Goal: Navigation & Orientation: Understand site structure

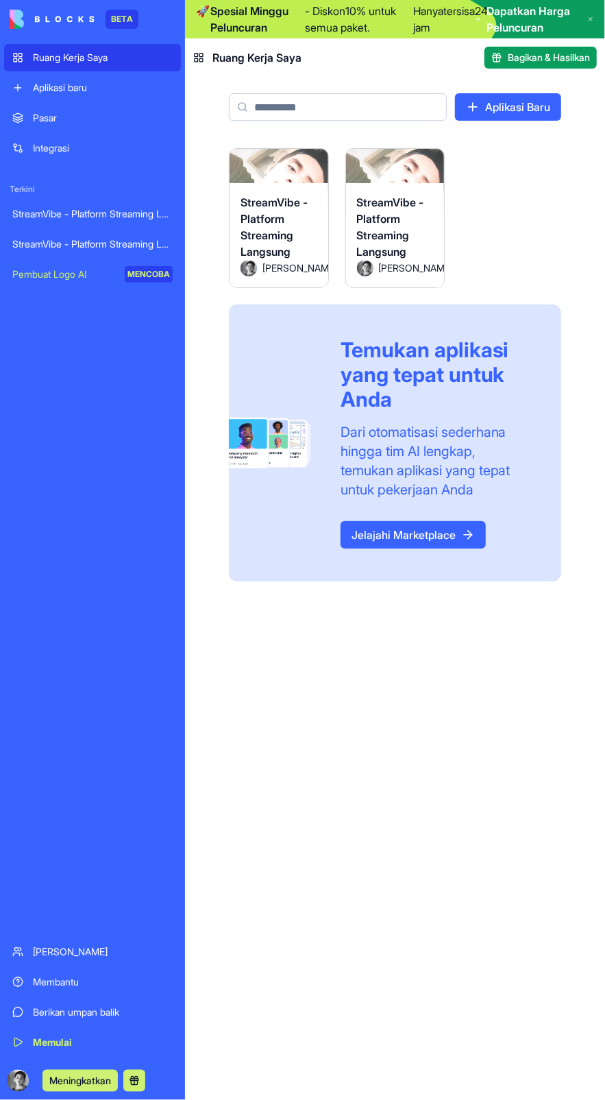
click at [99, 1081] on font "Meningkatkan" at bounding box center [80, 1080] width 62 height 12
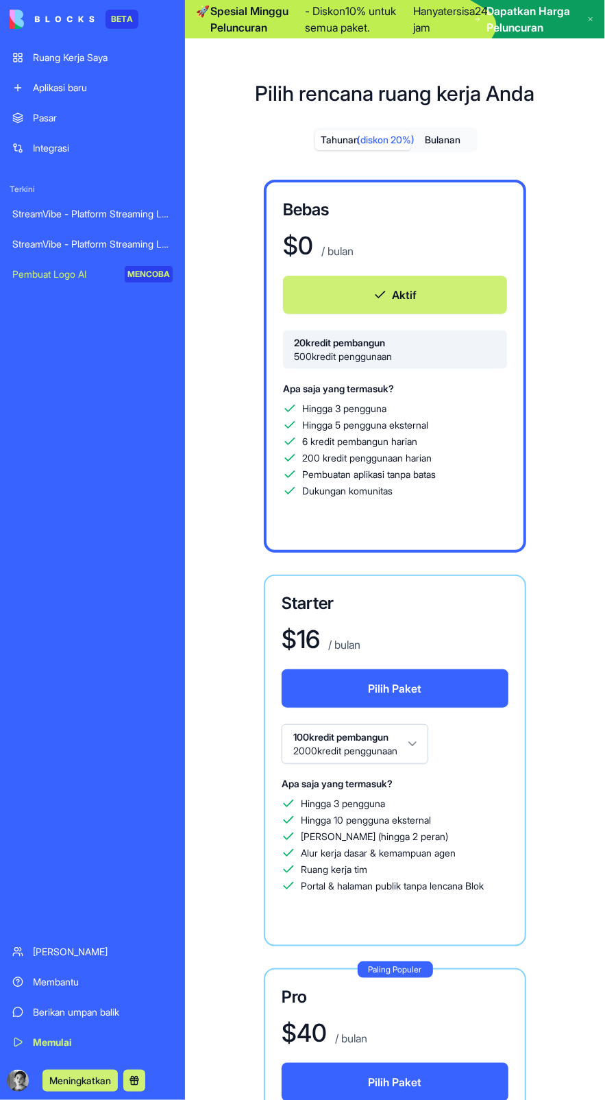
click at [148, 274] on font "MENCOBA" at bounding box center [149, 274] width 43 height 10
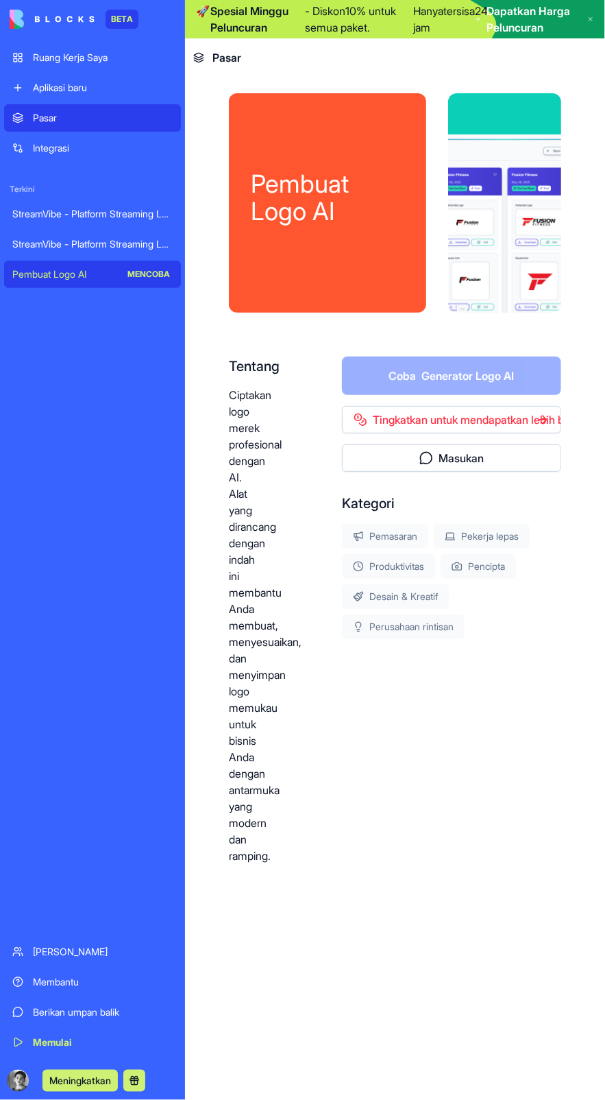
click at [353, 246] on div "Pembuat Logo AI" at bounding box center [327, 202] width 197 height 219
click at [568, 16] on font "Dapatkan Harga Peluncuran" at bounding box center [529, 19] width 84 height 30
click at [591, 19] on icon at bounding box center [590, 18] width 3 height 3
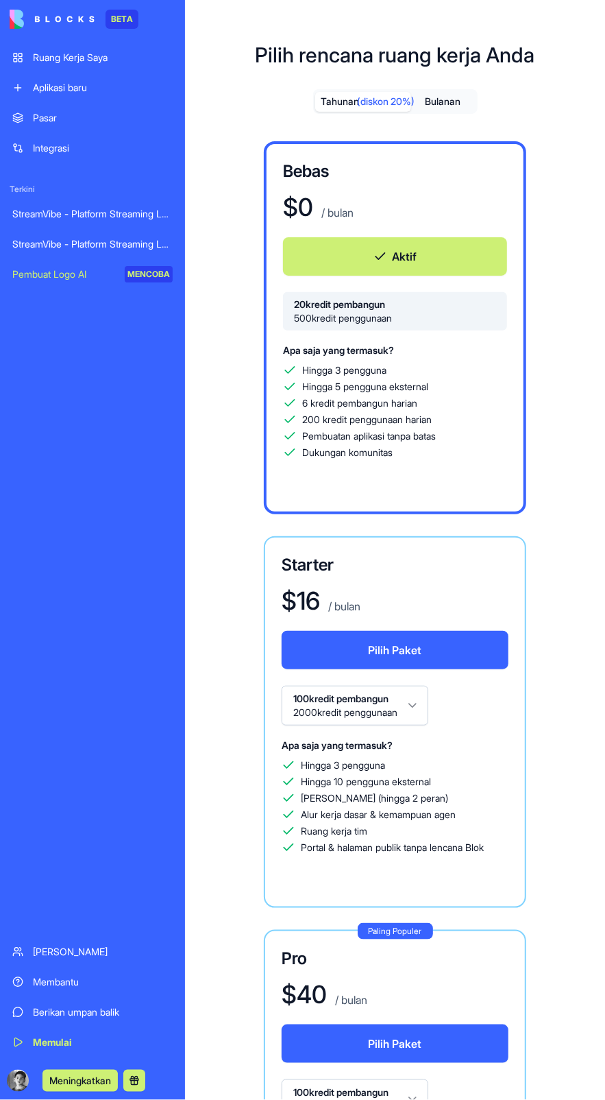
click at [67, 981] on font "Membantu" at bounding box center [56, 982] width 46 height 12
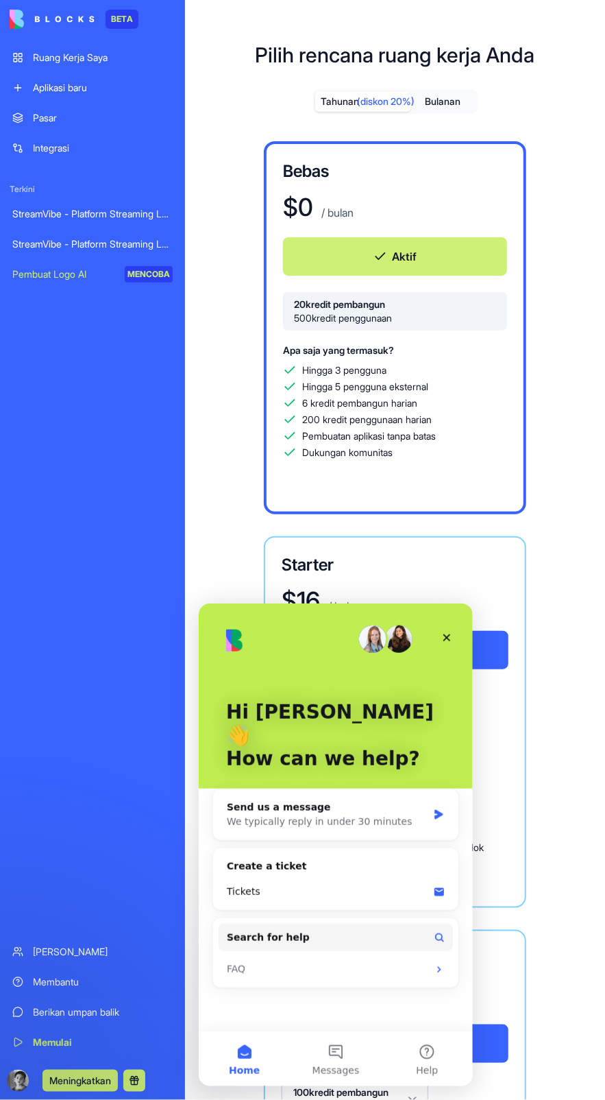
click at [445, 633] on icon "Close" at bounding box center [446, 636] width 11 height 11
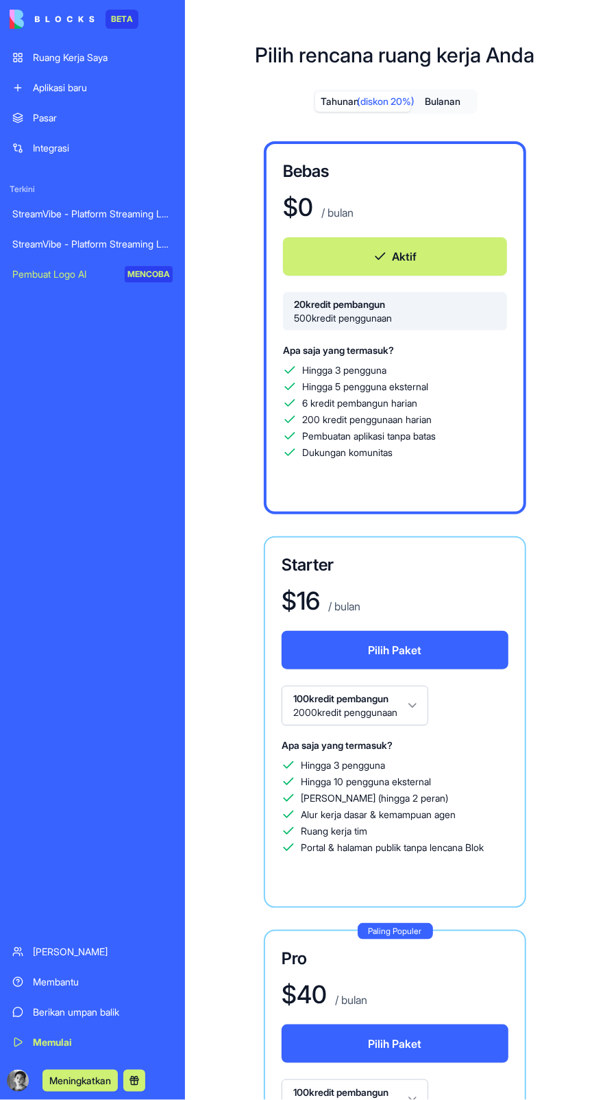
click at [117, 62] on div "Ruang Kerja Saya" at bounding box center [103, 58] width 140 height 14
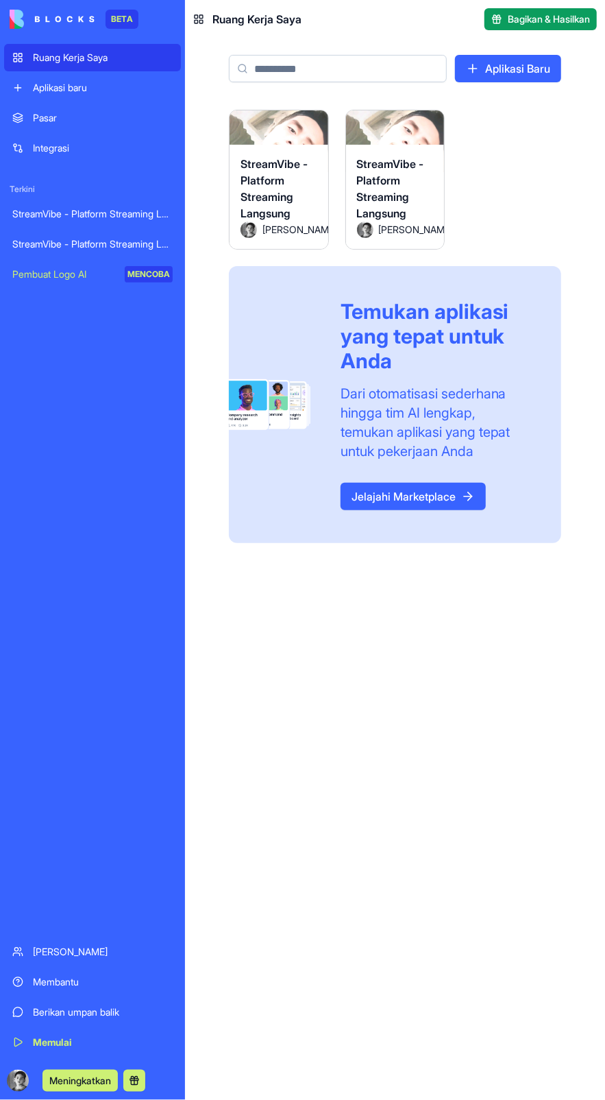
click at [198, 19] on icon at bounding box center [198, 19] width 11 height 11
click at [208, 19] on div "Ruang Kerja Saya" at bounding box center [247, 19] width 108 height 16
click at [69, 148] on font "Integrasi" at bounding box center [51, 148] width 36 height 12
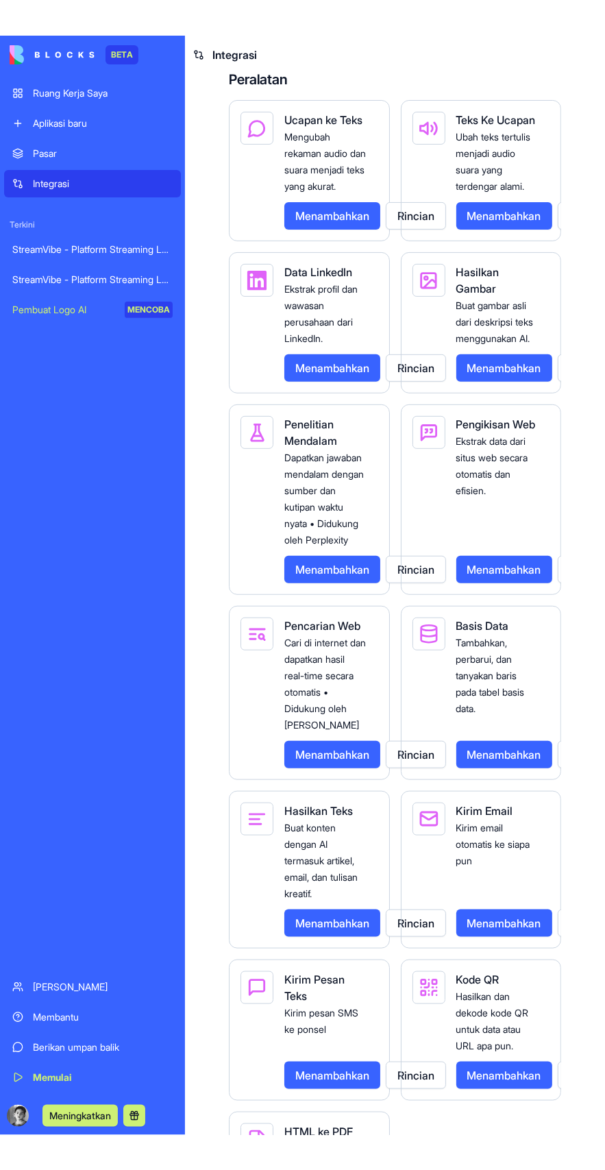
scroll to position [2319, 0]
